Goal: Complete application form: Complete application form

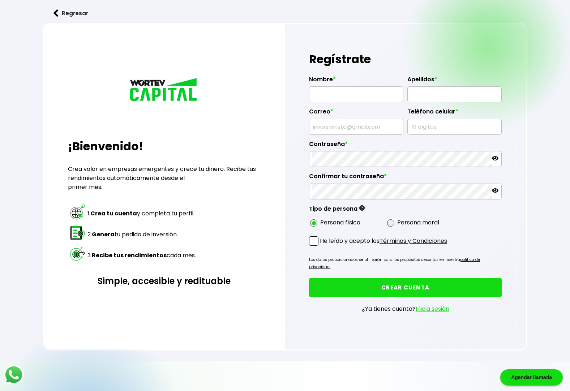
click at [437, 305] on link "Inicia sesión" at bounding box center [433, 309] width 34 height 8
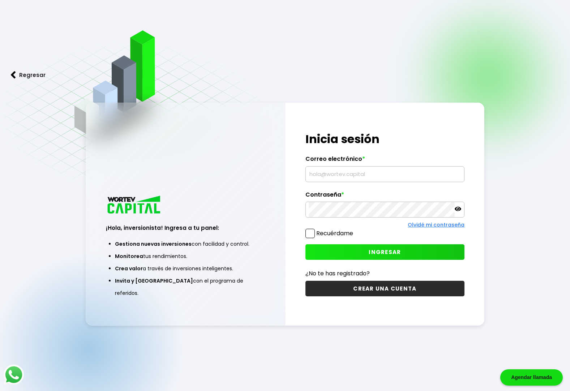
click at [328, 175] on input "text" at bounding box center [385, 174] width 153 height 15
type input "[EMAIL_ADDRESS][DOMAIN_NAME]"
click at [391, 250] on span "INGRESAR" at bounding box center [385, 252] width 32 height 8
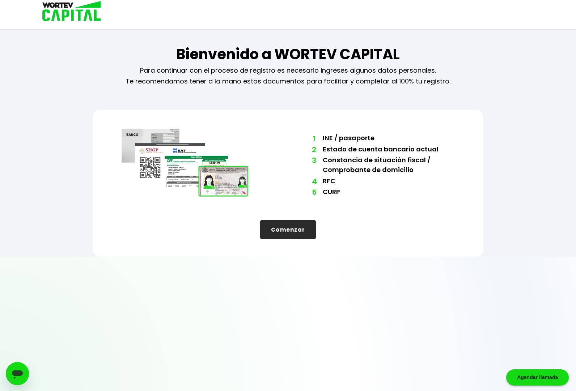
click at [288, 230] on button "Comenzar" at bounding box center [288, 229] width 56 height 19
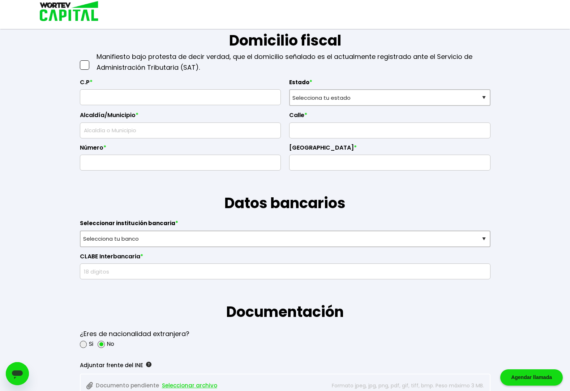
scroll to position [362, 0]
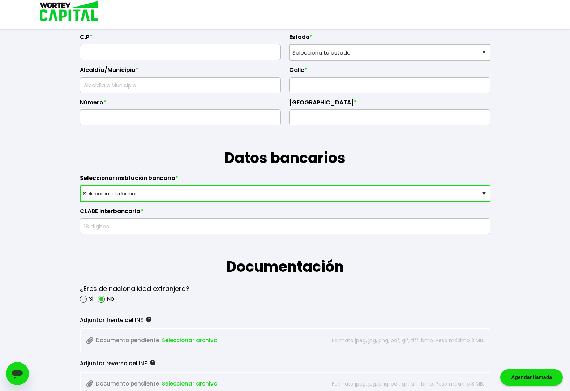
click at [483, 192] on select "Selecciona tu banco ABC Capital Actinver Afirme Albo ASP Banamex Banbajio Banco…" at bounding box center [285, 194] width 411 height 17
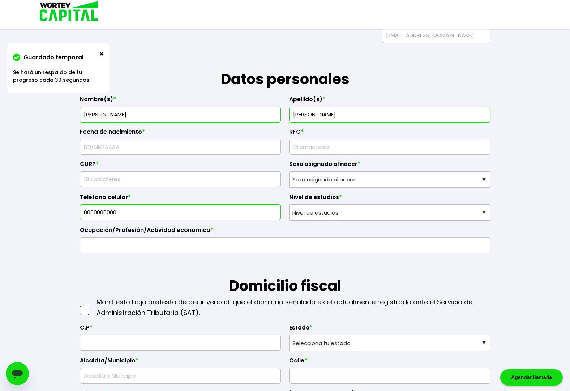
scroll to position [0, 0]
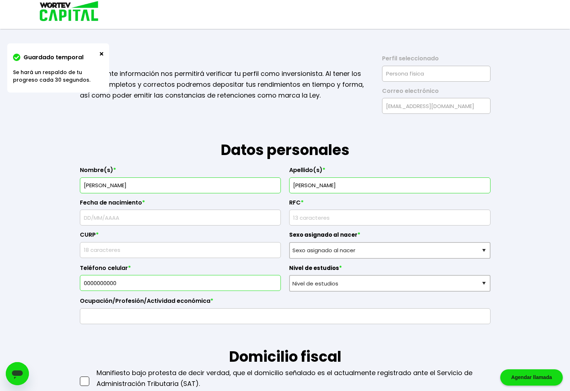
click at [130, 218] on input "text" at bounding box center [180, 217] width 195 height 15
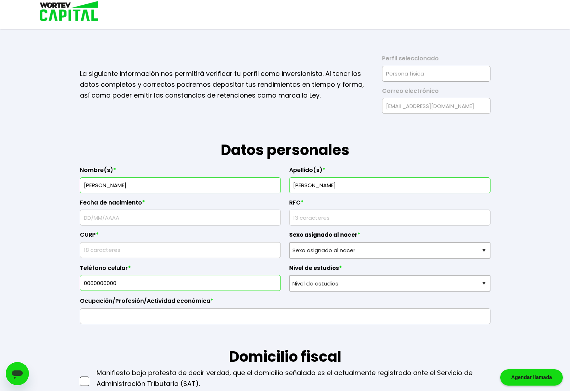
click at [132, 217] on input "text" at bounding box center [180, 217] width 195 height 15
type input "[DATE]"
click at [306, 219] on input "rfc" at bounding box center [390, 217] width 195 height 15
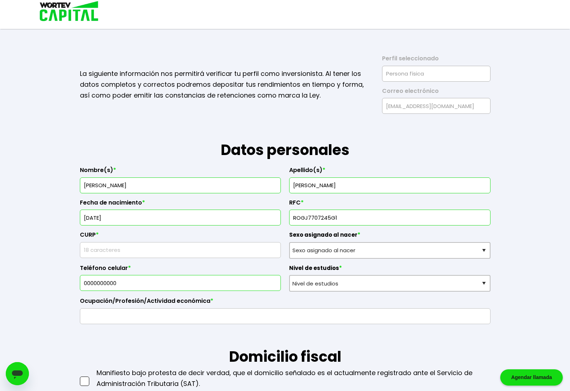
type input "ROGJ7707245G1"
click at [109, 252] on input "text" at bounding box center [180, 250] width 195 height 15
type input "ROGJ770724HJCJNN01"
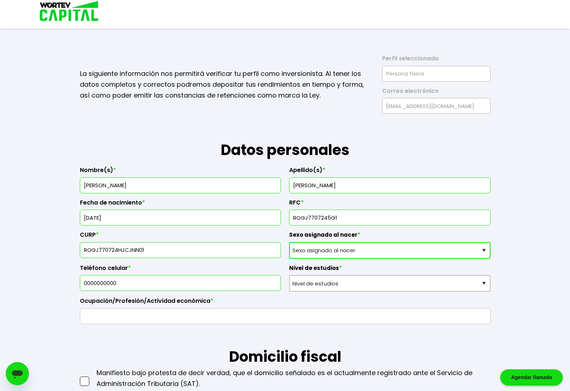
click at [376, 251] on select "Sexo asignado al nacer Hombre Mujer Prefiero no contestar" at bounding box center [389, 250] width 201 height 17
select select "Hombre"
click at [289, 242] on select "Sexo asignado al nacer Hombre Mujer Prefiero no contestar" at bounding box center [389, 250] width 201 height 17
click at [147, 286] on input "0000000000" at bounding box center [180, 283] width 195 height 15
type input "6643470876"
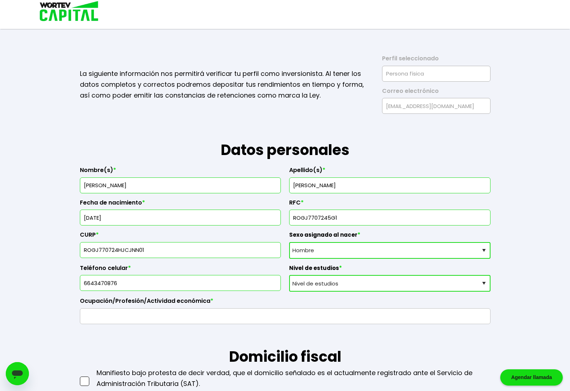
click at [349, 285] on select "Nivel de estudios Primaria Secundaria Bachillerato Licenciatura Posgrado" at bounding box center [389, 283] width 201 height 17
select select "Licenciatura"
click at [289, 275] on select "Nivel de estudios Primaria Secundaria Bachillerato Licenciatura Posgrado" at bounding box center [389, 283] width 201 height 17
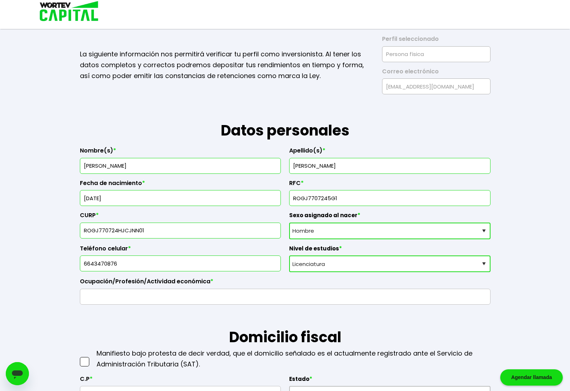
scroll to position [36, 0]
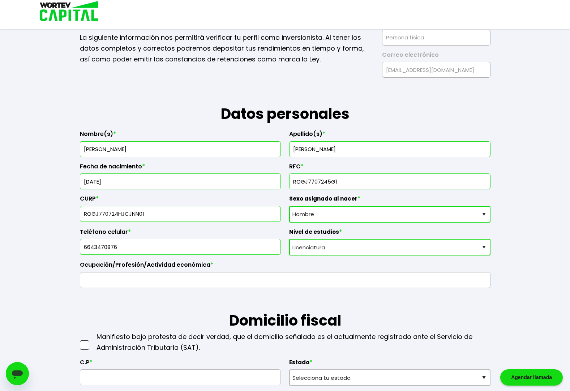
click at [136, 281] on input "text" at bounding box center [285, 280] width 404 height 15
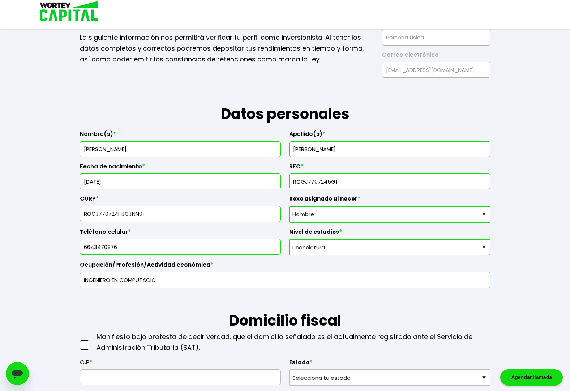
type input "iNGENIERO EN COMPUTACION"
type input "I"
type input "Ingeniero en Computacion"
click at [155, 297] on h1 "Domicilio fiscal" at bounding box center [285, 309] width 411 height 43
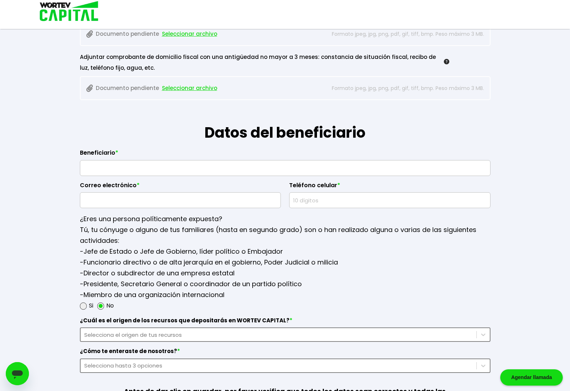
scroll to position [830, 0]
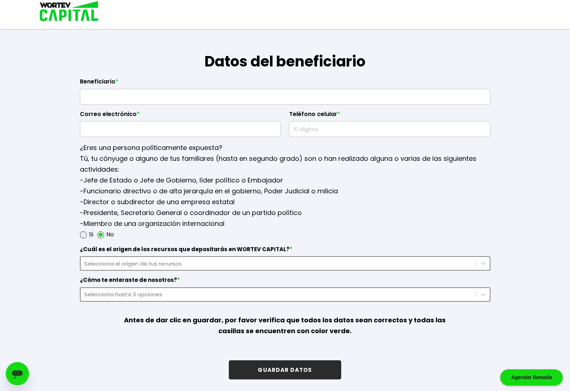
click at [290, 371] on button "GUARDAR DATOS" at bounding box center [285, 370] width 112 height 19
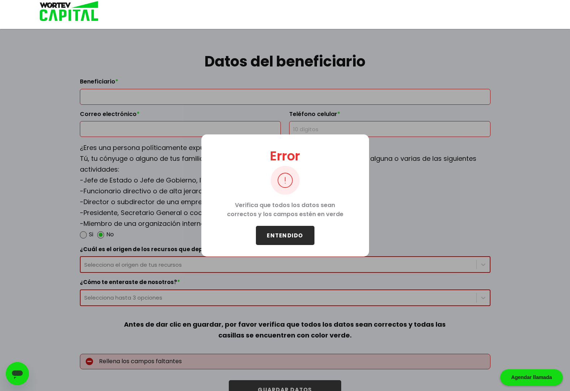
click at [290, 238] on button "ENTENDIDO" at bounding box center [285, 235] width 59 height 19
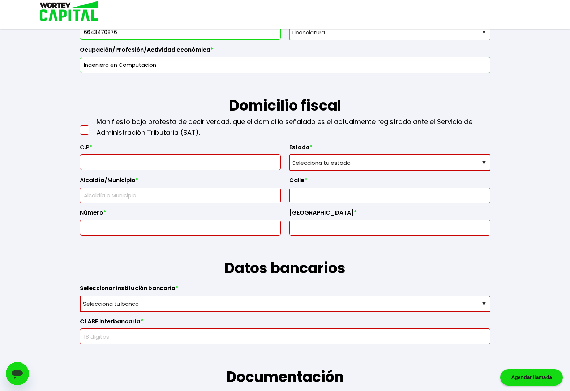
scroll to position [252, 0]
click at [83, 130] on span at bounding box center [84, 129] width 9 height 9
click at [92, 126] on input "checkbox" at bounding box center [92, 126] width 0 height 0
click at [129, 162] on input "text" at bounding box center [180, 161] width 195 height 15
click at [378, 164] on select "Selecciona tu estado Aguascalientes Baja California Baja California Sur Campech…" at bounding box center [389, 162] width 201 height 17
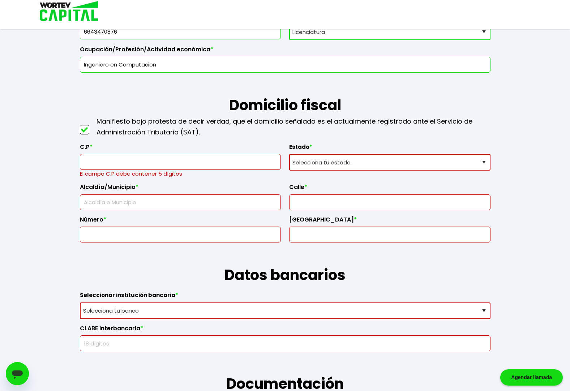
select select "BC"
click at [289, 154] on select "Selecciona tu estado Aguascalientes Baja California Baja California Sur Campech…" at bounding box center [389, 162] width 201 height 17
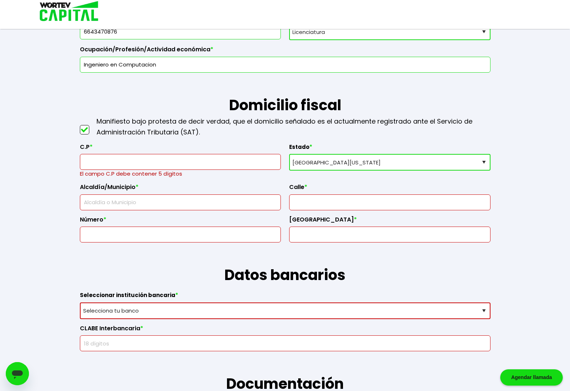
click at [122, 204] on input "text" at bounding box center [180, 202] width 195 height 15
type input "Tijuana"
click at [305, 205] on input "text" at bounding box center [390, 202] width 195 height 15
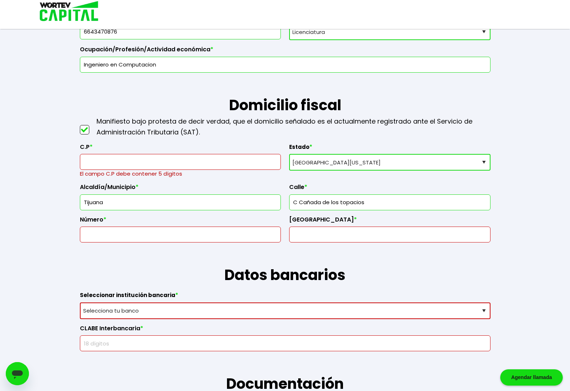
type input "C Cañada de los topacios"
click at [210, 235] on input "text" at bounding box center [180, 234] width 195 height 15
type input "10033 6"
click at [312, 236] on input "text" at bounding box center [390, 234] width 195 height 15
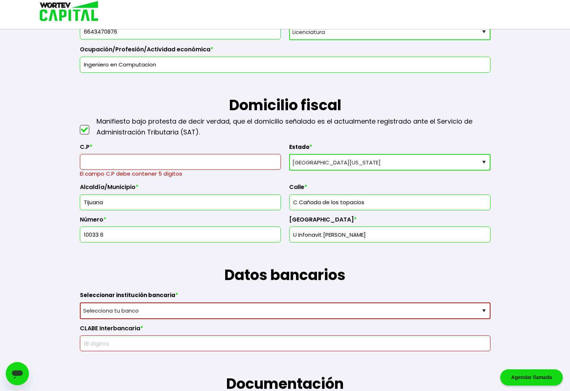
drag, startPoint x: 310, startPoint y: 235, endPoint x: 398, endPoint y: 235, distance: 88.6
click at [398, 235] on input "U Infonavit Cañadas del Florido" at bounding box center [390, 234] width 195 height 15
type input "U Infonavit Cañadas del Florido"
click at [124, 159] on input "text" at bounding box center [180, 161] width 195 height 15
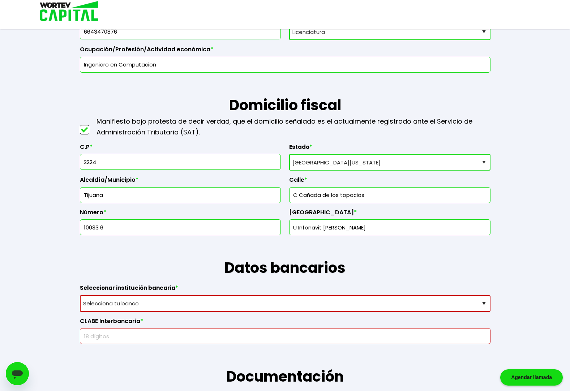
type input "22245"
type input "Paseo Santa María"
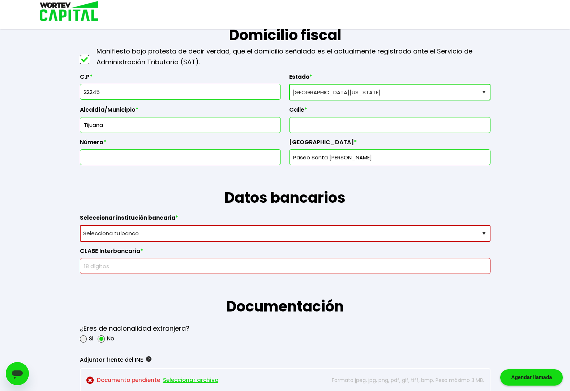
scroll to position [324, 0]
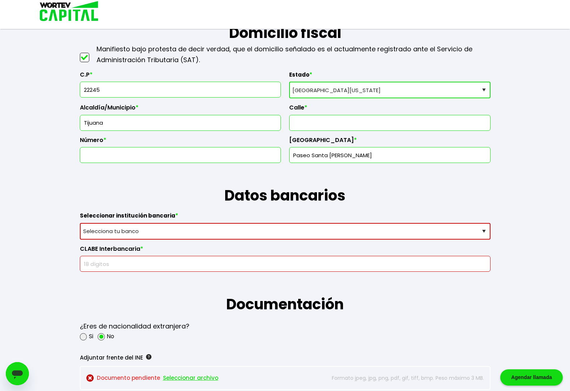
type input "22245"
click at [303, 122] on input "text" at bounding box center [390, 122] width 195 height 15
type input "[GEOGRAPHIC_DATA]"
click at [150, 156] on input "text" at bounding box center [180, 155] width 195 height 15
type input "10033 6"
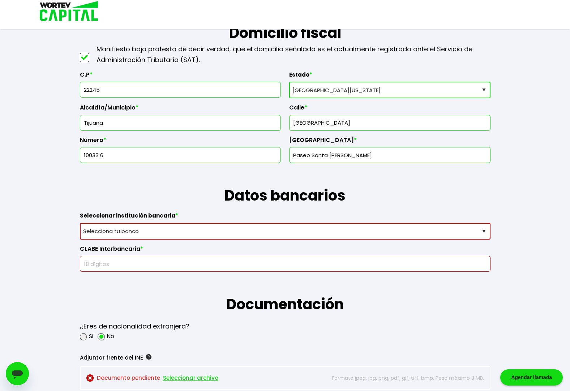
click at [357, 156] on input "Paseo Santa María" at bounding box center [390, 155] width 195 height 15
drag, startPoint x: 348, startPoint y: 155, endPoint x: 289, endPoint y: 155, distance: 59.3
click at [289, 155] on div "C.P * 22245 Estado * Selecciona tu estado Aguascalientes Baja California Baja C…" at bounding box center [285, 114] width 411 height 98
type input "[PERSON_NAME]"
click at [375, 176] on h1 "Datos bancarios" at bounding box center [285, 184] width 411 height 43
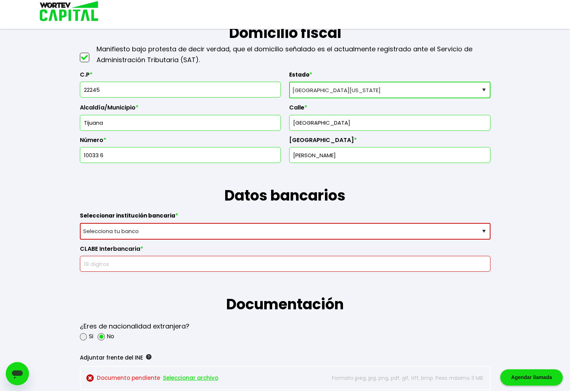
scroll to position [433, 0]
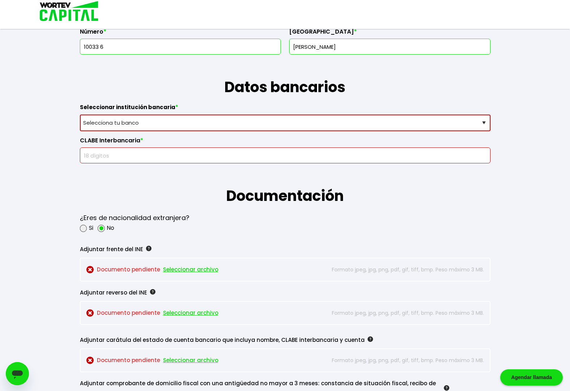
click at [158, 124] on select "Selecciona tu banco ABC Capital Actinver Afirme Albo ASP Banamex Banbajio Banco…" at bounding box center [285, 123] width 411 height 17
select select "Santander"
click at [80, 115] on select "Selecciona tu banco ABC Capital Actinver Afirme Albo ASP Banamex Banbajio Banco…" at bounding box center [285, 123] width 411 height 17
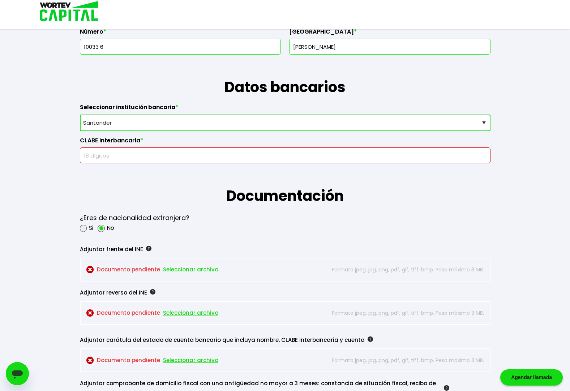
click at [118, 156] on input "text" at bounding box center [285, 155] width 404 height 15
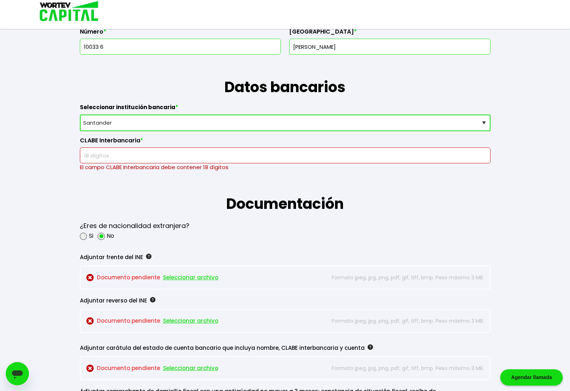
click at [94, 155] on input "text" at bounding box center [285, 155] width 404 height 15
click at [113, 157] on input "text" at bounding box center [285, 155] width 404 height 15
paste input "014028605666137528"
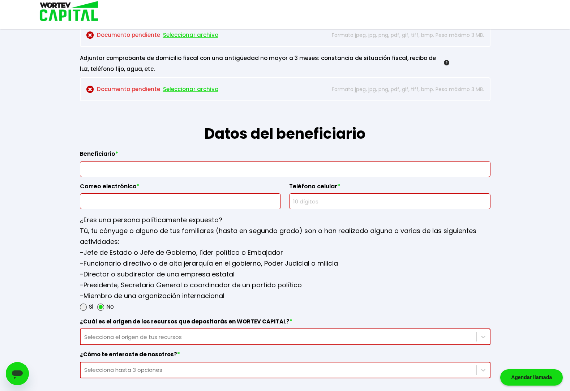
scroll to position [722, 0]
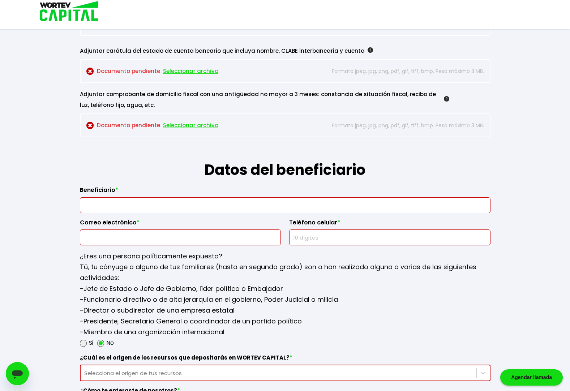
type input "014028605666137528"
click at [109, 206] on input "text" at bounding box center [285, 205] width 404 height 15
type input "[PERSON_NAME]"
click at [122, 237] on input "text" at bounding box center [180, 237] width 195 height 15
type input "[EMAIL_ADDRESS][DOMAIN_NAME]"
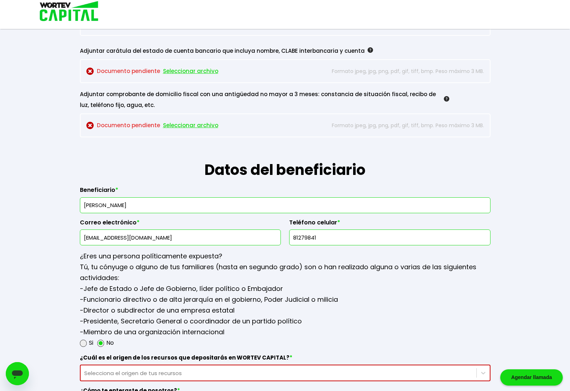
drag, startPoint x: 317, startPoint y: 238, endPoint x: 259, endPoint y: 237, distance: 57.9
click at [259, 237] on div "Beneficiario * Isabella Rojas Beltran Correo electrónico * jmreds77@hotmail.com…" at bounding box center [285, 213] width 411 height 65
click at [354, 238] on input "664" at bounding box center [390, 237] width 195 height 15
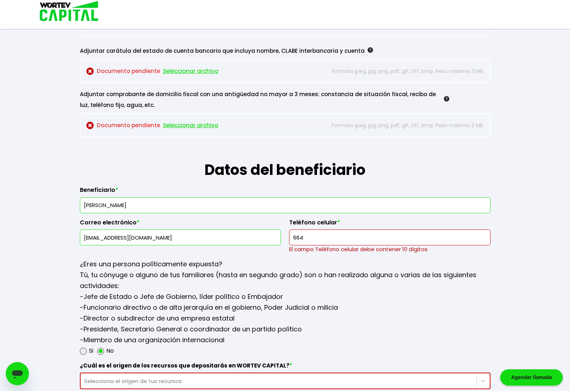
drag, startPoint x: 314, startPoint y: 239, endPoint x: 229, endPoint y: 230, distance: 85.4
click at [229, 230] on div "Beneficiario * Isabella Rojas Beltran Correo electrónico * jmreds77@hotmail.com…" at bounding box center [285, 217] width 411 height 73
type input "6643470876"
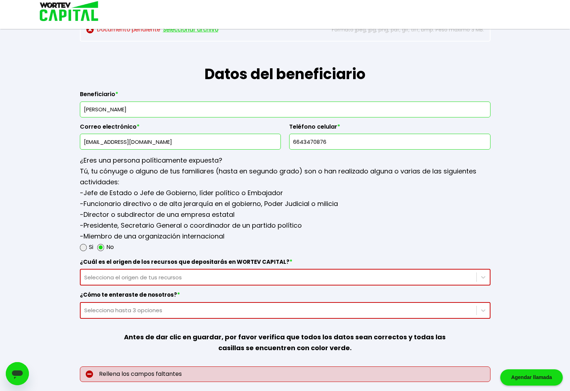
scroll to position [830, 0]
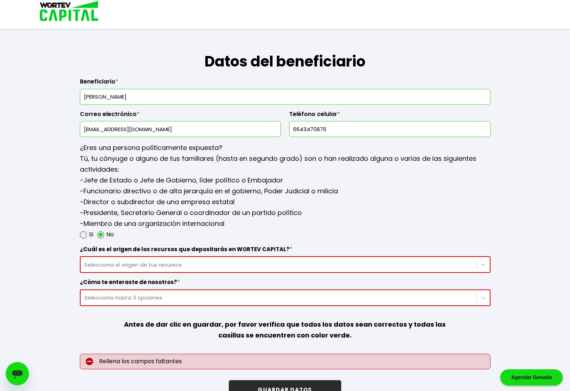
click at [177, 266] on div "Selecciona el origen de tus recursos" at bounding box center [278, 265] width 389 height 8
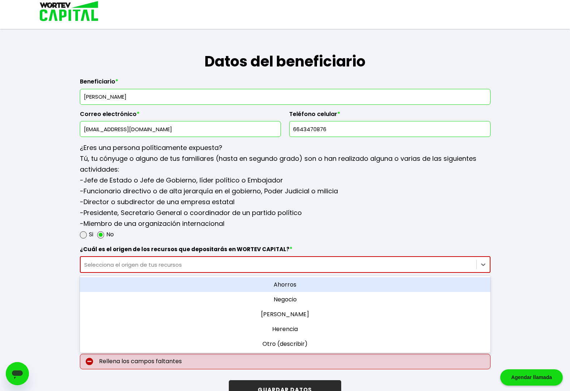
click at [291, 286] on div "Ahorros" at bounding box center [285, 284] width 411 height 15
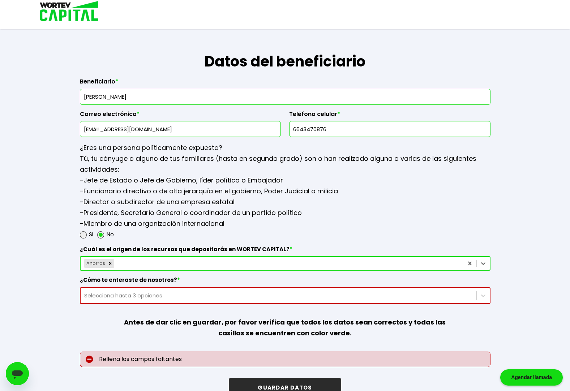
scroll to position [848, 0]
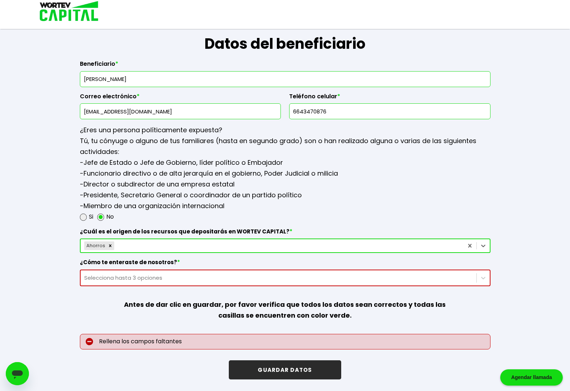
click at [180, 286] on div "Selecciona hasta 3 opciones" at bounding box center [285, 278] width 411 height 17
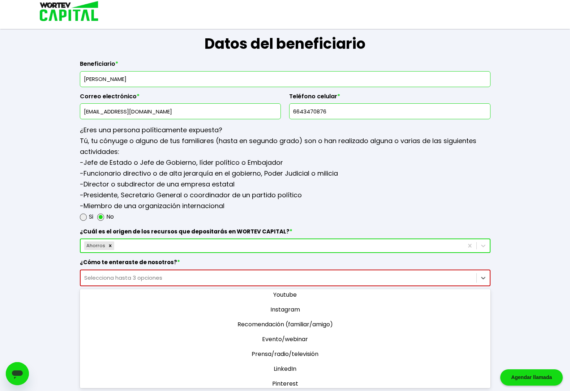
scroll to position [0, 0]
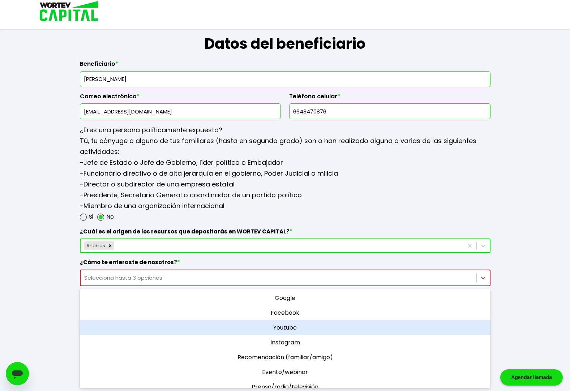
click at [296, 327] on div "Youtube" at bounding box center [285, 327] width 411 height 15
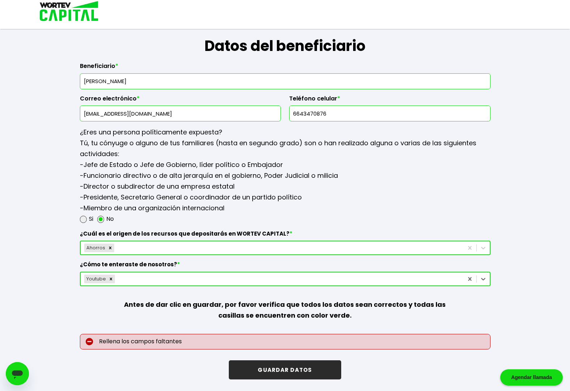
scroll to position [846, 0]
click at [176, 320] on p "Antes de dar clic en guardar, por favor verifica que todos los datos sean corre…" at bounding box center [285, 310] width 329 height 48
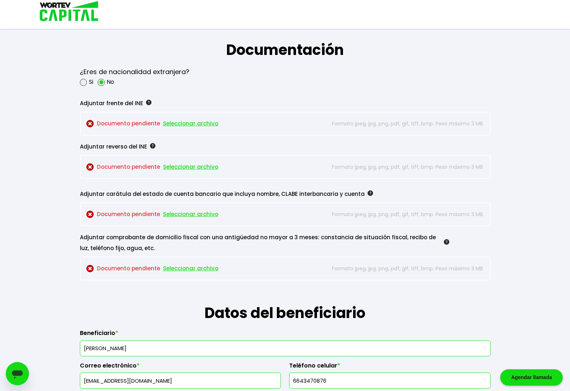
scroll to position [687, 0]
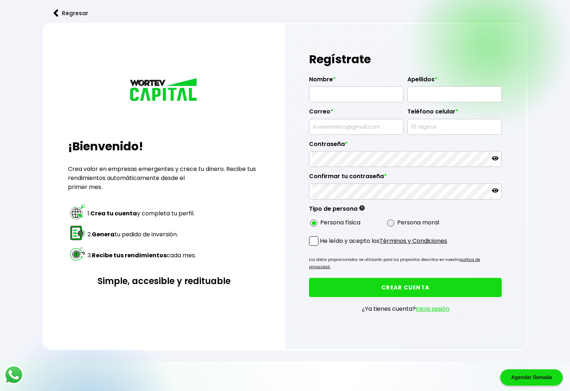
click at [435, 305] on link "Inicia sesión" at bounding box center [433, 309] width 34 height 8
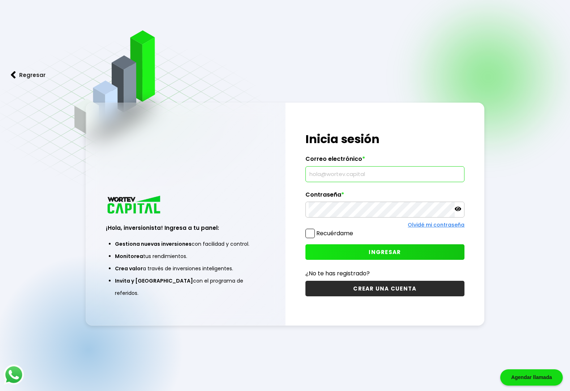
click at [338, 173] on input "text" at bounding box center [385, 174] width 153 height 15
type input "[EMAIL_ADDRESS][DOMAIN_NAME]"
click at [378, 251] on span "INGRESAR" at bounding box center [385, 252] width 32 height 8
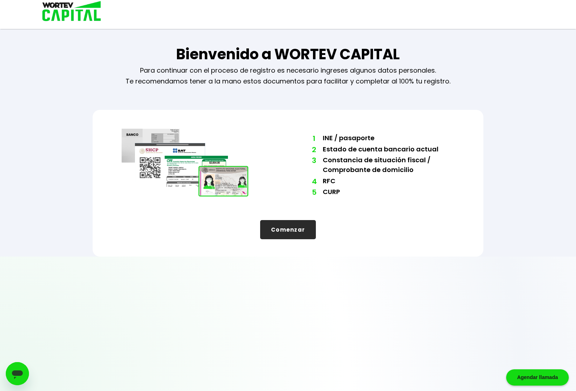
click at [290, 231] on button "Comenzar" at bounding box center [288, 229] width 56 height 19
select select "Hombre"
select select "Licenciatura"
select select "BC"
select select "Santander"
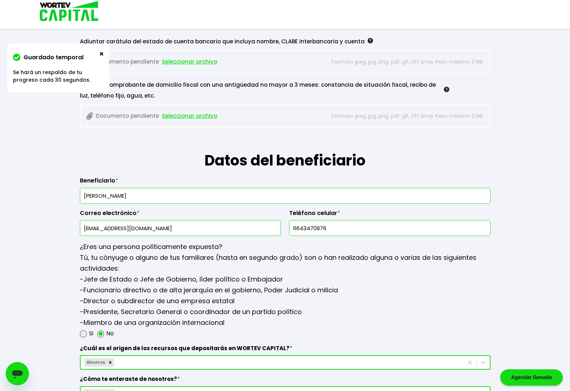
scroll to position [686, 0]
